Goal: Information Seeking & Learning: Learn about a topic

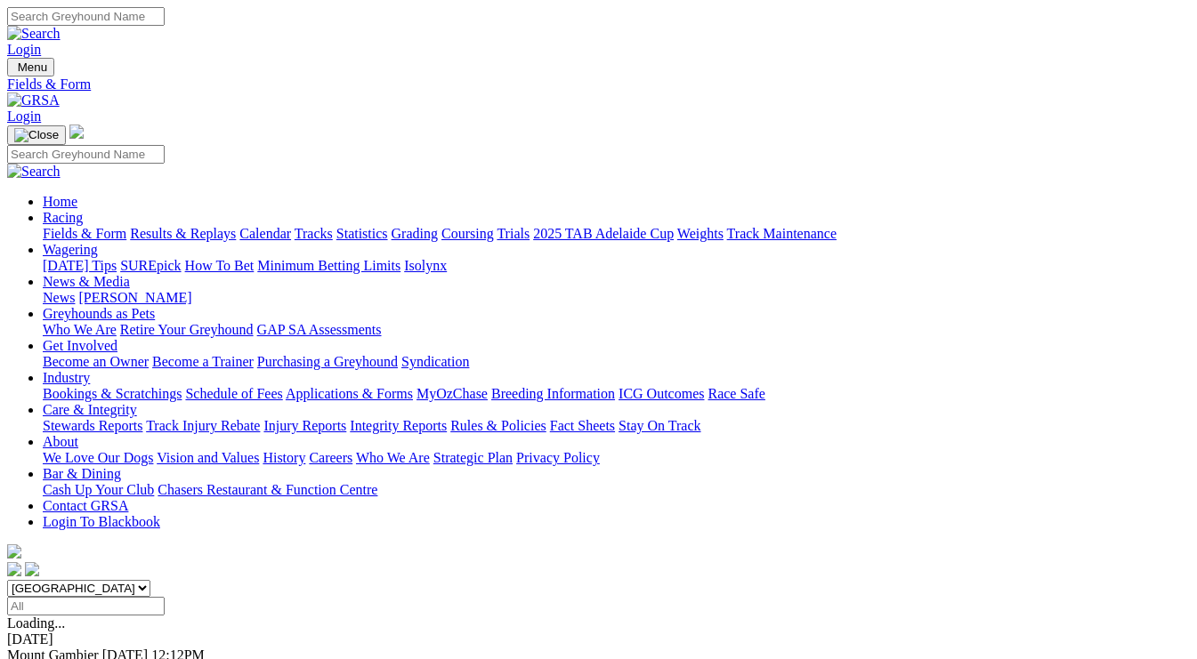
click at [39, 658] on link "F" at bounding box center [35, 671] width 8 height 15
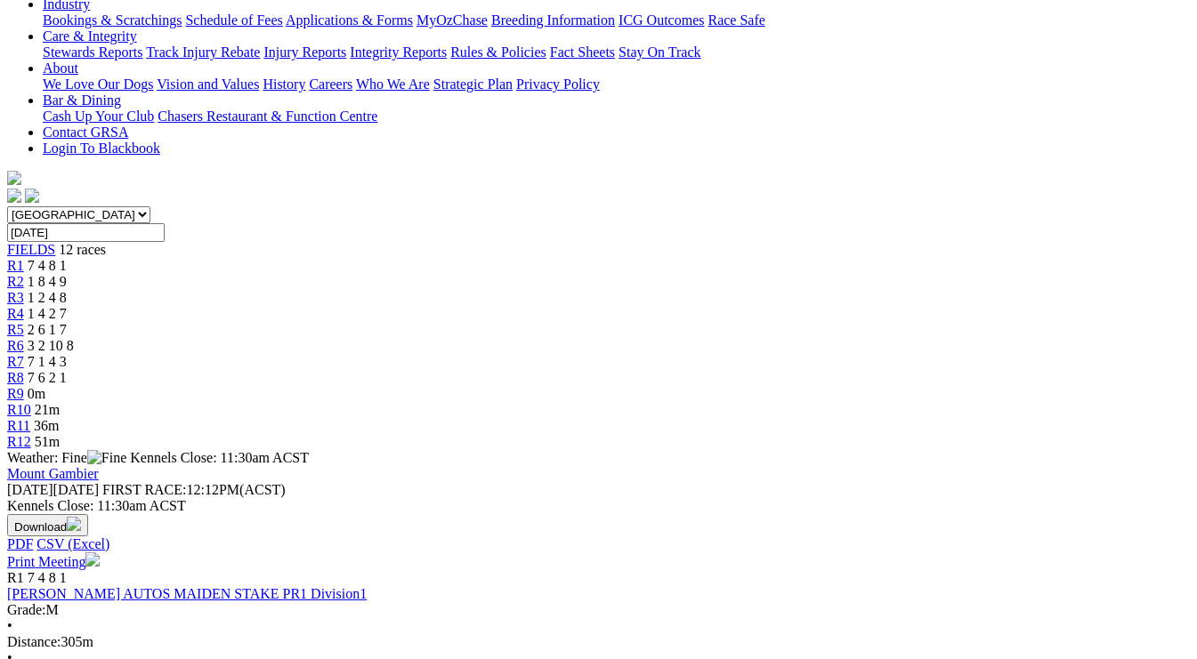
scroll to position [356, 0]
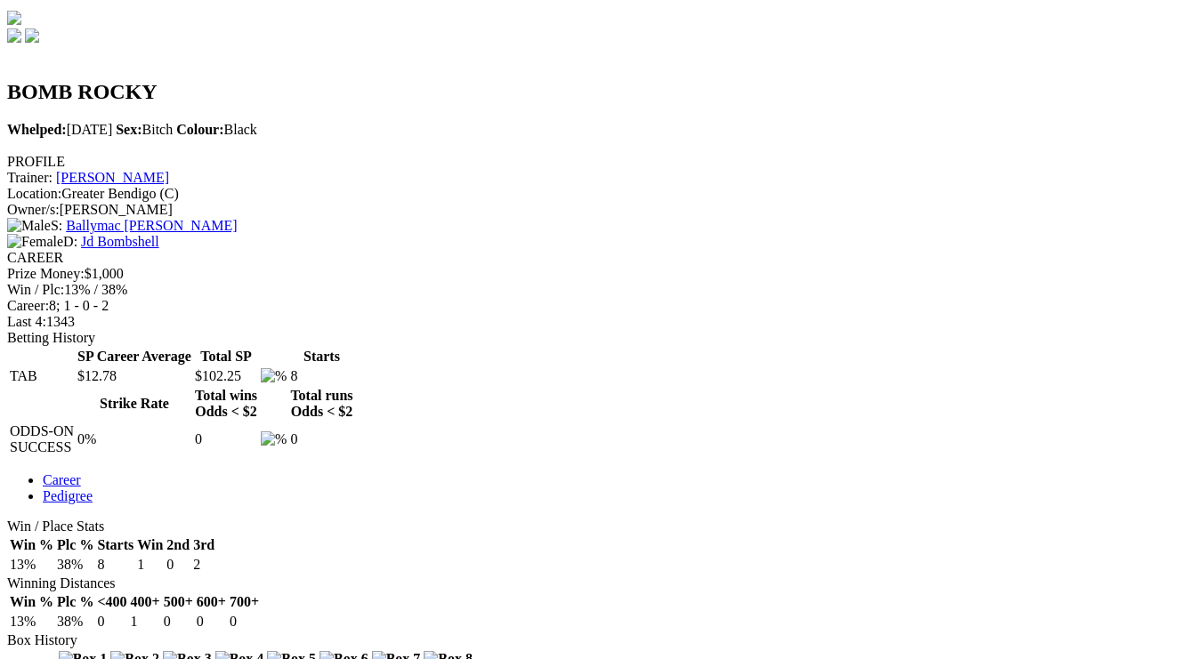
scroll to position [623, 0]
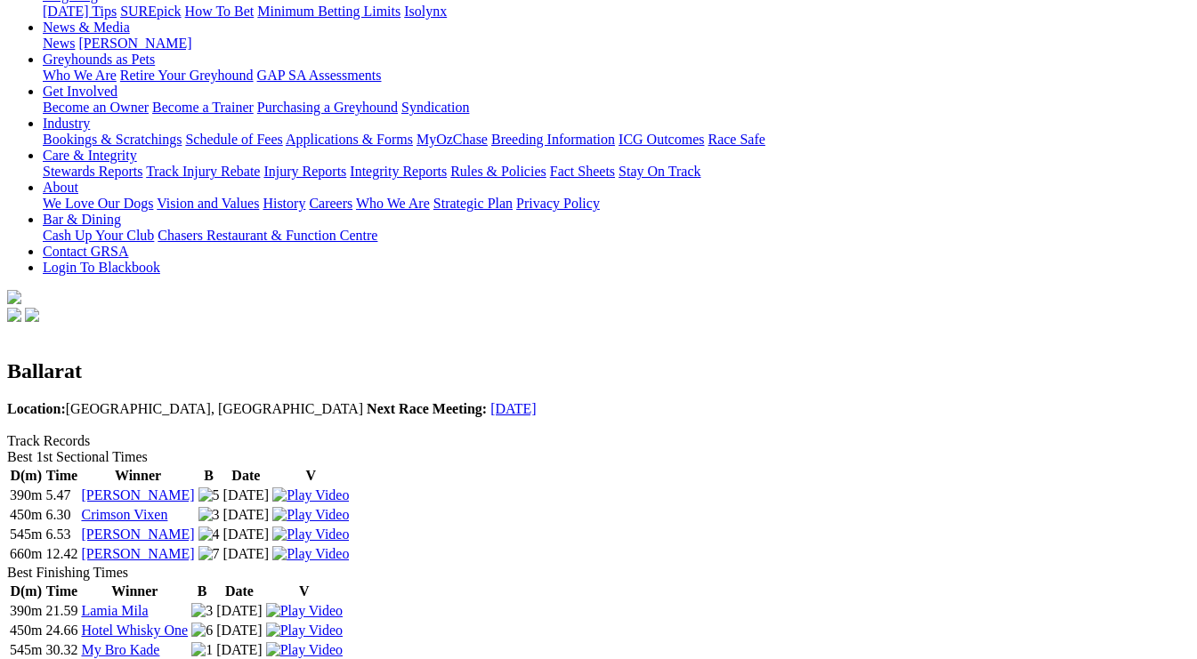
scroll to position [356, 0]
